Goal: Find specific page/section: Find specific page/section

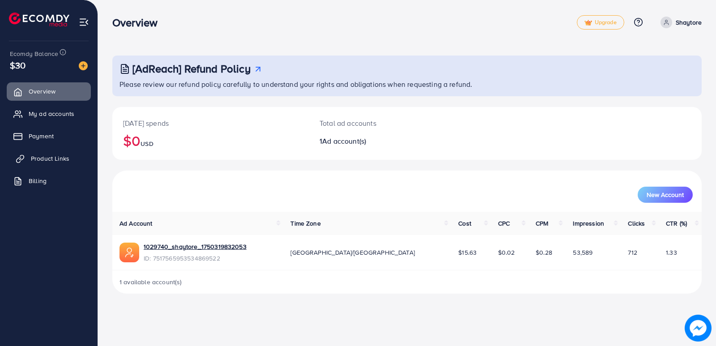
click at [40, 153] on link "Product Links" at bounding box center [49, 158] width 84 height 18
click at [40, 154] on link "Product Links" at bounding box center [49, 158] width 84 height 18
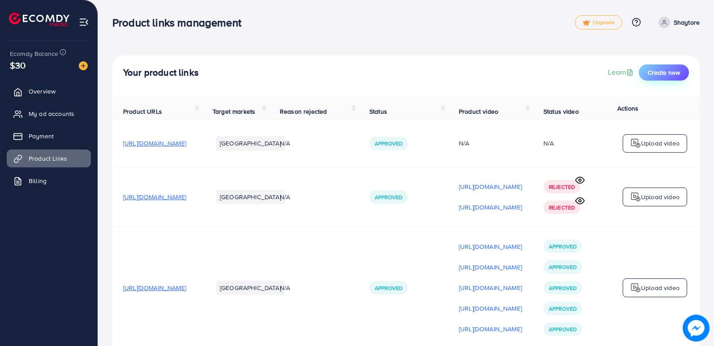
click at [661, 76] on span "Create new" at bounding box center [664, 72] width 32 height 9
